Goal: Transaction & Acquisition: Purchase product/service

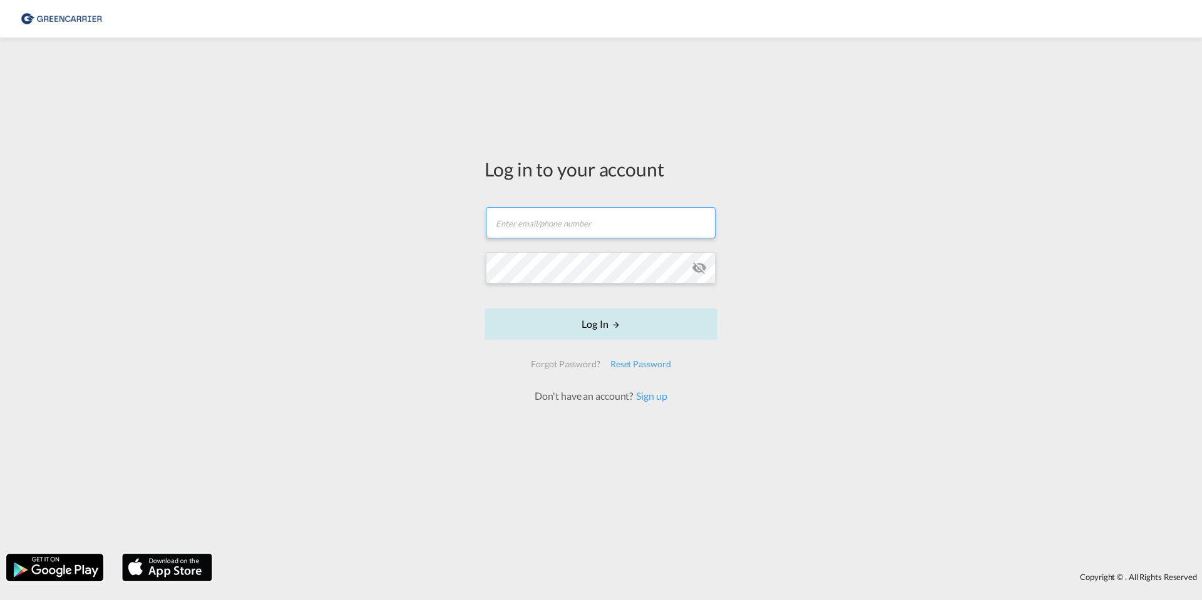
type input "[EMAIL_ADDRESS][PERSON_NAME][DOMAIN_NAME]"
click at [585, 326] on button "Log In" at bounding box center [601, 324] width 233 height 31
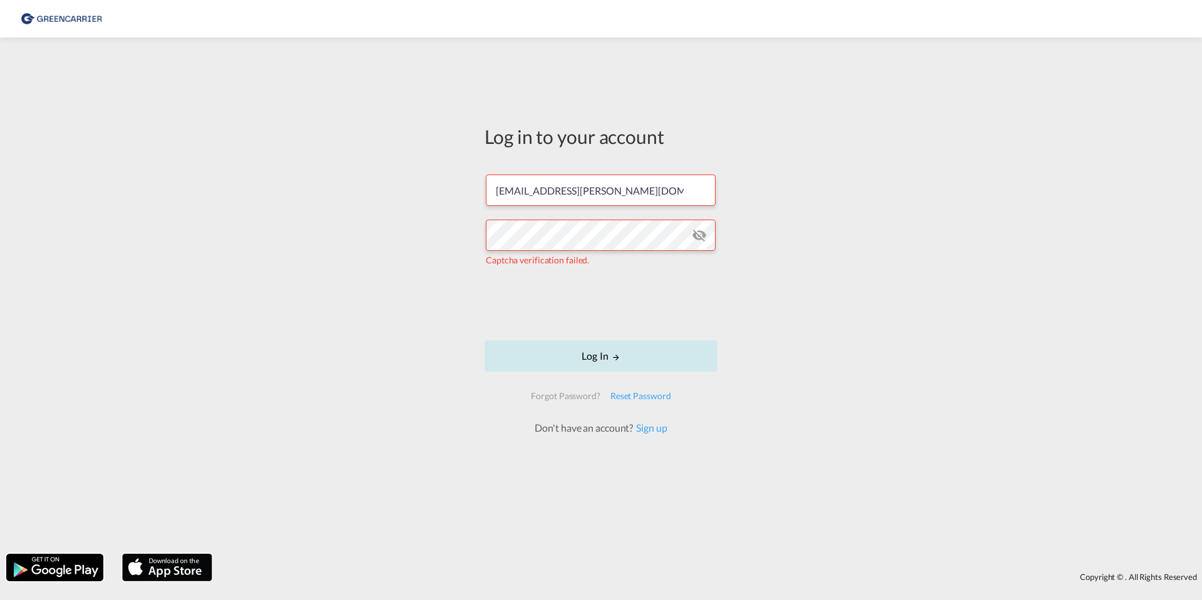
click at [596, 361] on button "Log In" at bounding box center [601, 356] width 233 height 31
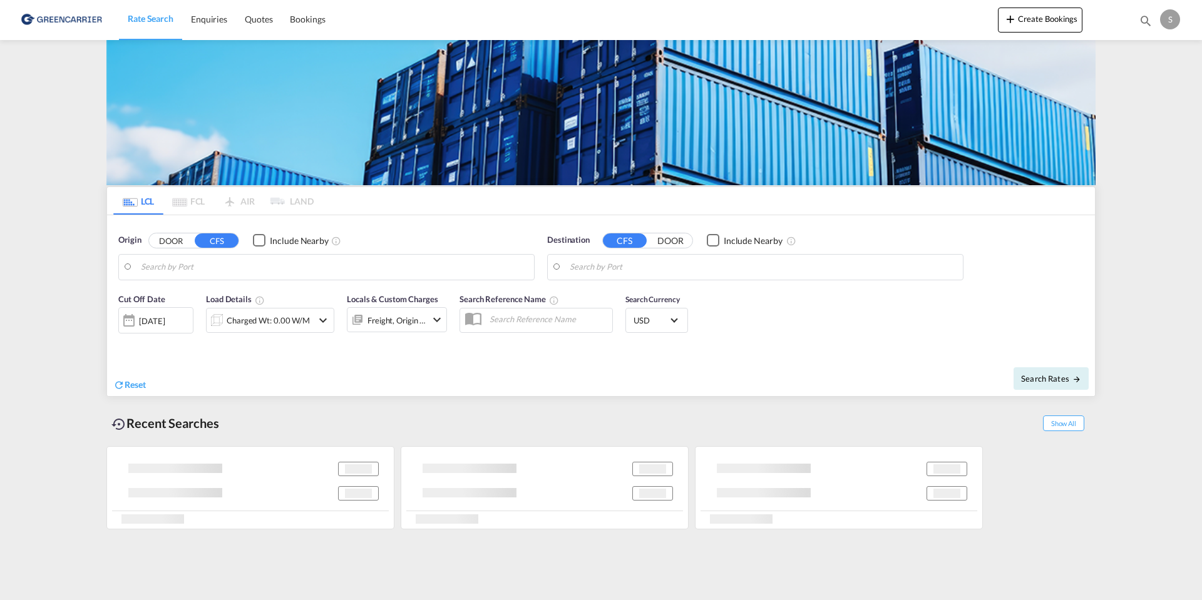
type input "DK-2605, [GEOGRAPHIC_DATA], [GEOGRAPHIC_DATA]"
type input "[GEOGRAPHIC_DATA], SGSIN"
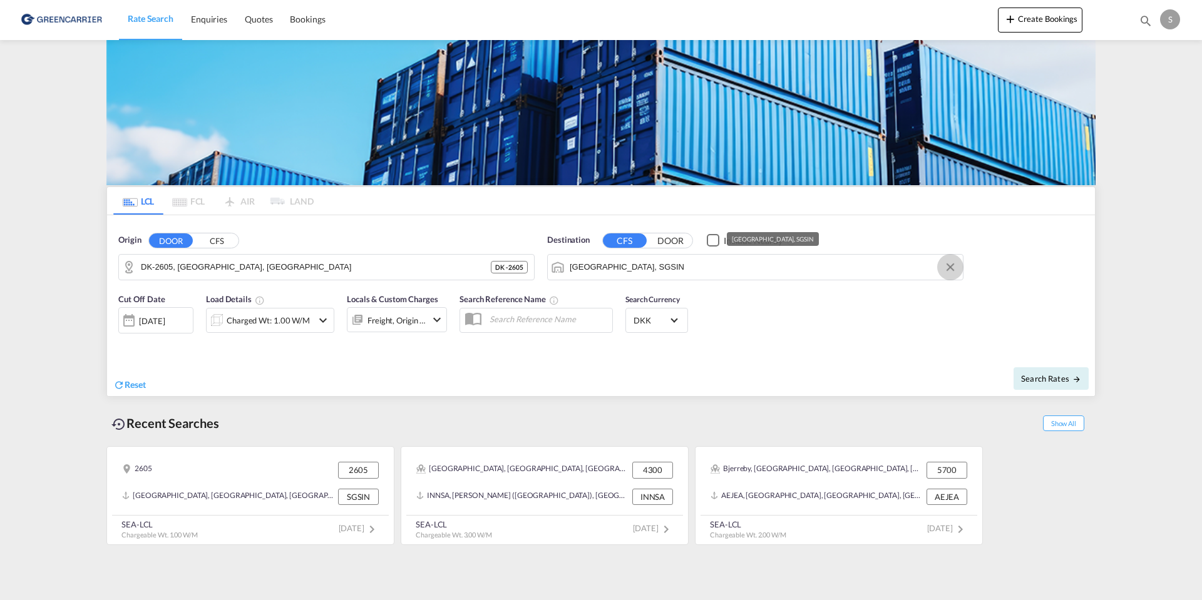
click at [948, 264] on button "Clear Input" at bounding box center [950, 267] width 19 height 19
click at [743, 269] on input "Search by Port" at bounding box center [763, 267] width 387 height 19
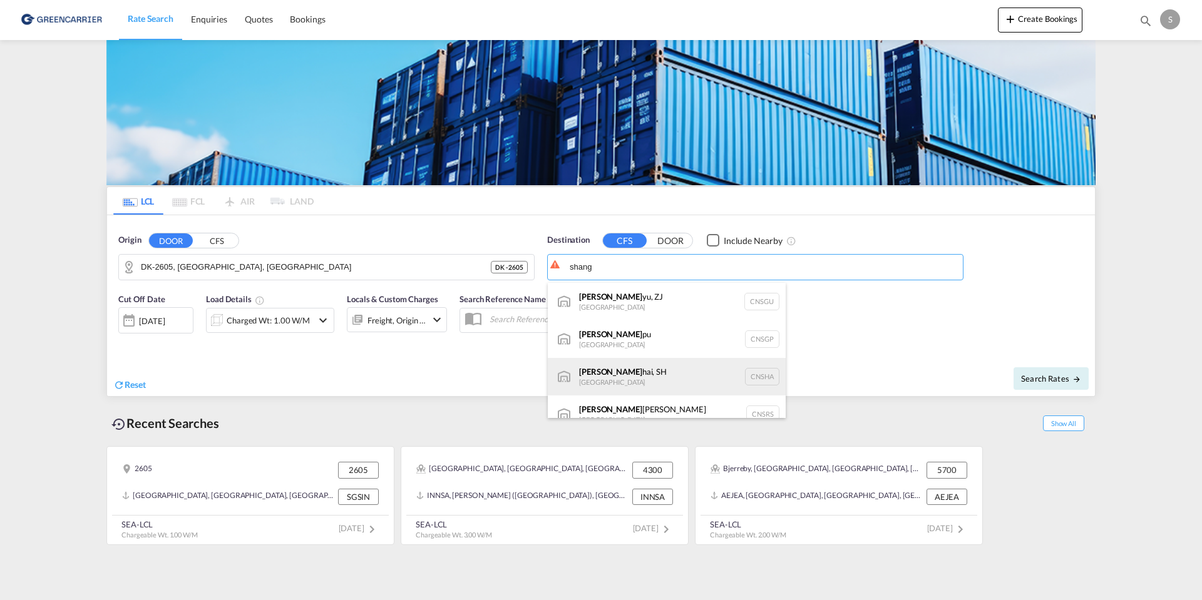
click at [600, 371] on div "[PERSON_NAME], SH [GEOGRAPHIC_DATA] [GEOGRAPHIC_DATA]" at bounding box center [667, 377] width 238 height 38
type input "[GEOGRAPHIC_DATA], SH, CNSHA"
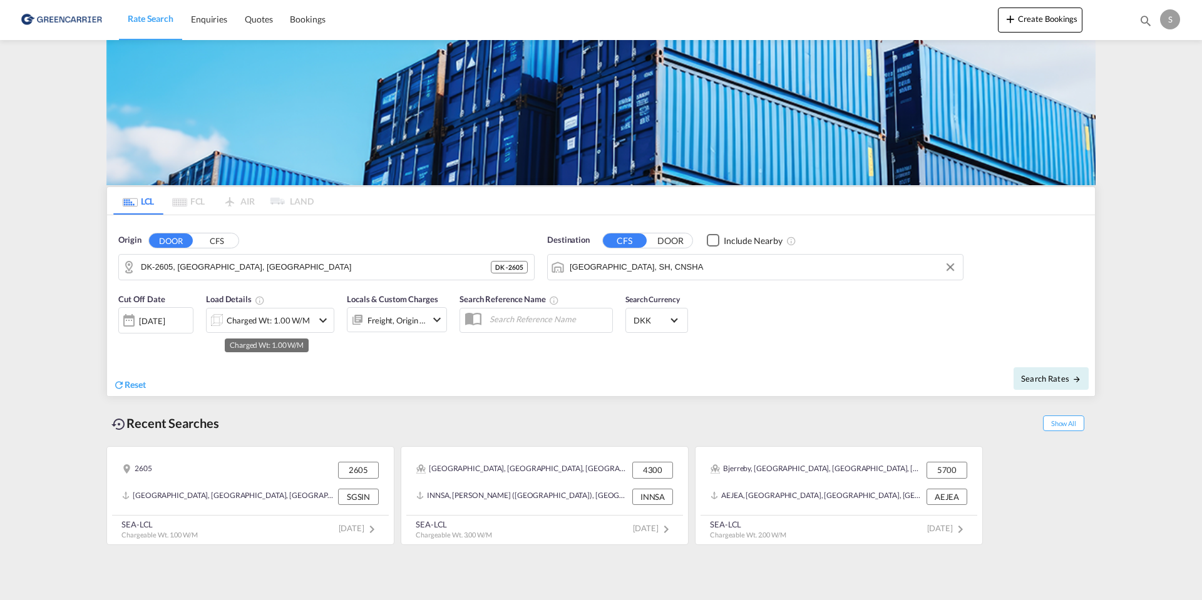
click at [250, 321] on div "Charged Wt: 1.00 W/M" at bounding box center [268, 321] width 83 height 18
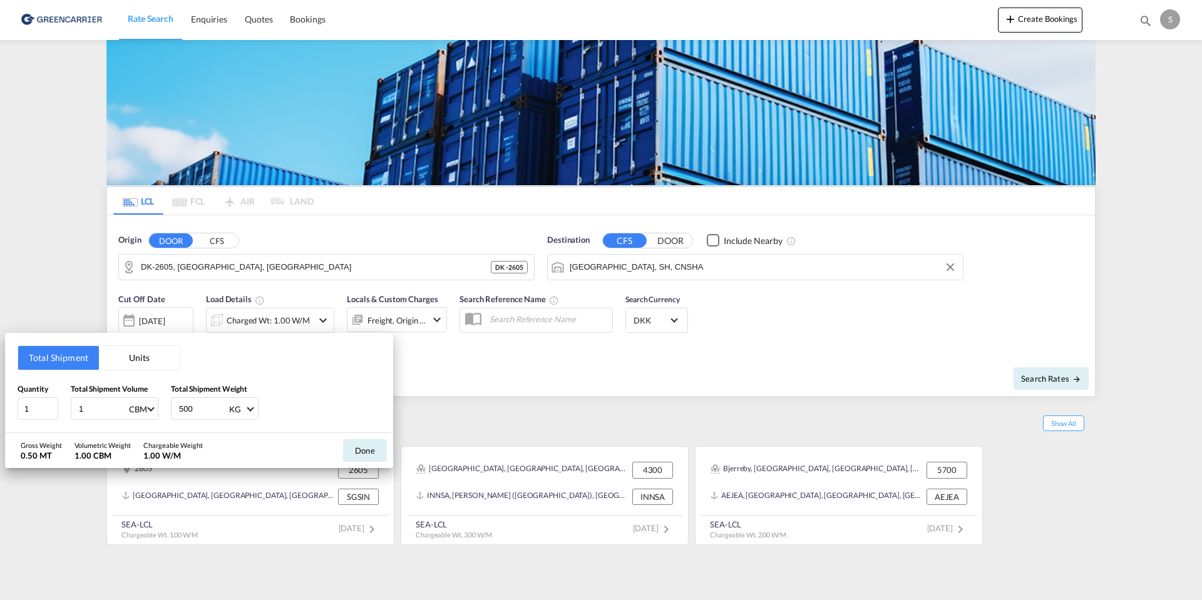
click at [90, 408] on input "1" at bounding box center [103, 408] width 50 height 21
type input "1.958"
drag, startPoint x: 192, startPoint y: 406, endPoint x: 164, endPoint y: 406, distance: 27.5
click at [164, 406] on div "Quantity 1 Total Shipment Volume 1.958 CBM CBM CFT Total Shipment Weight 500 KG…" at bounding box center [199, 402] width 363 height 38
type input "900"
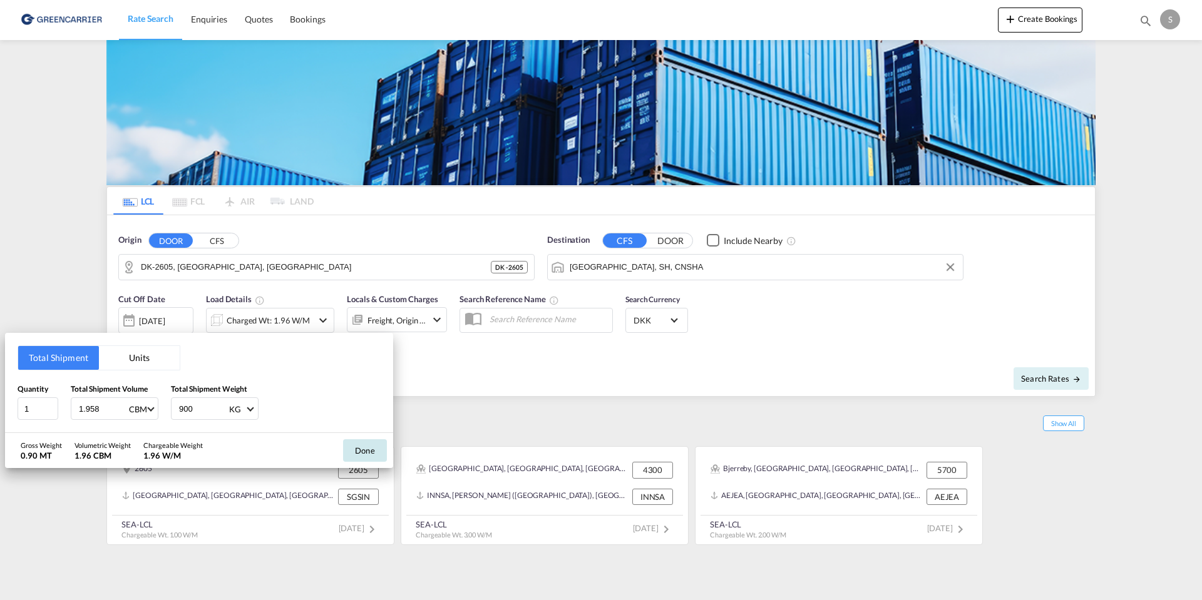
click at [361, 452] on button "Done" at bounding box center [365, 450] width 44 height 23
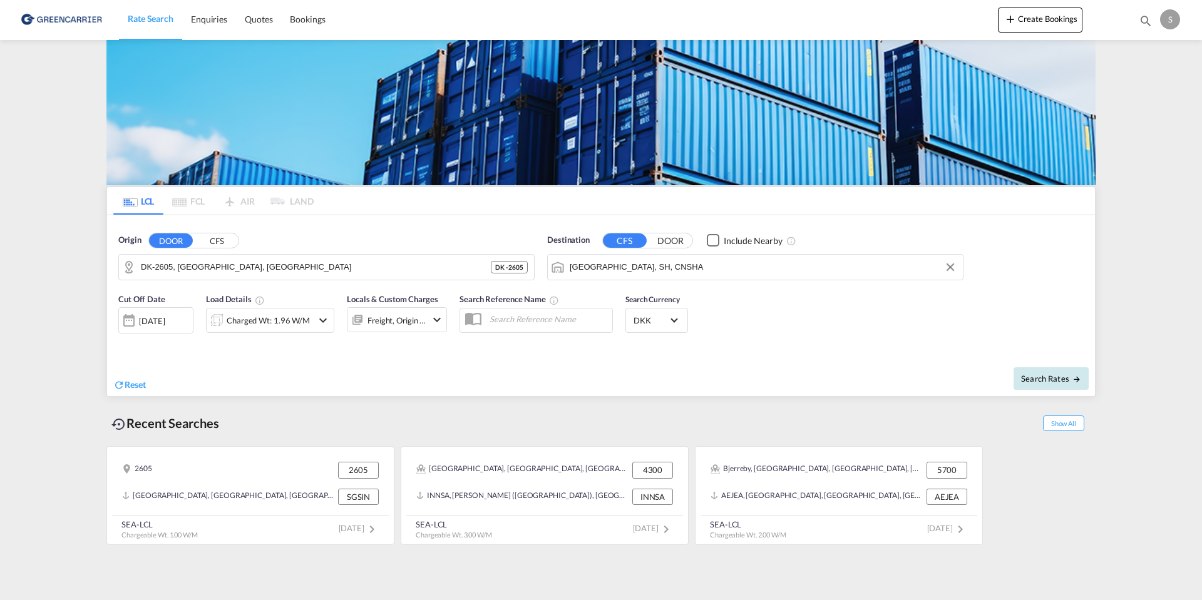
click at [1034, 377] on span "Search Rates" at bounding box center [1051, 379] width 60 height 10
type input "2605 to CNSHA / [DATE]"
